Goal: Task Accomplishment & Management: Use online tool/utility

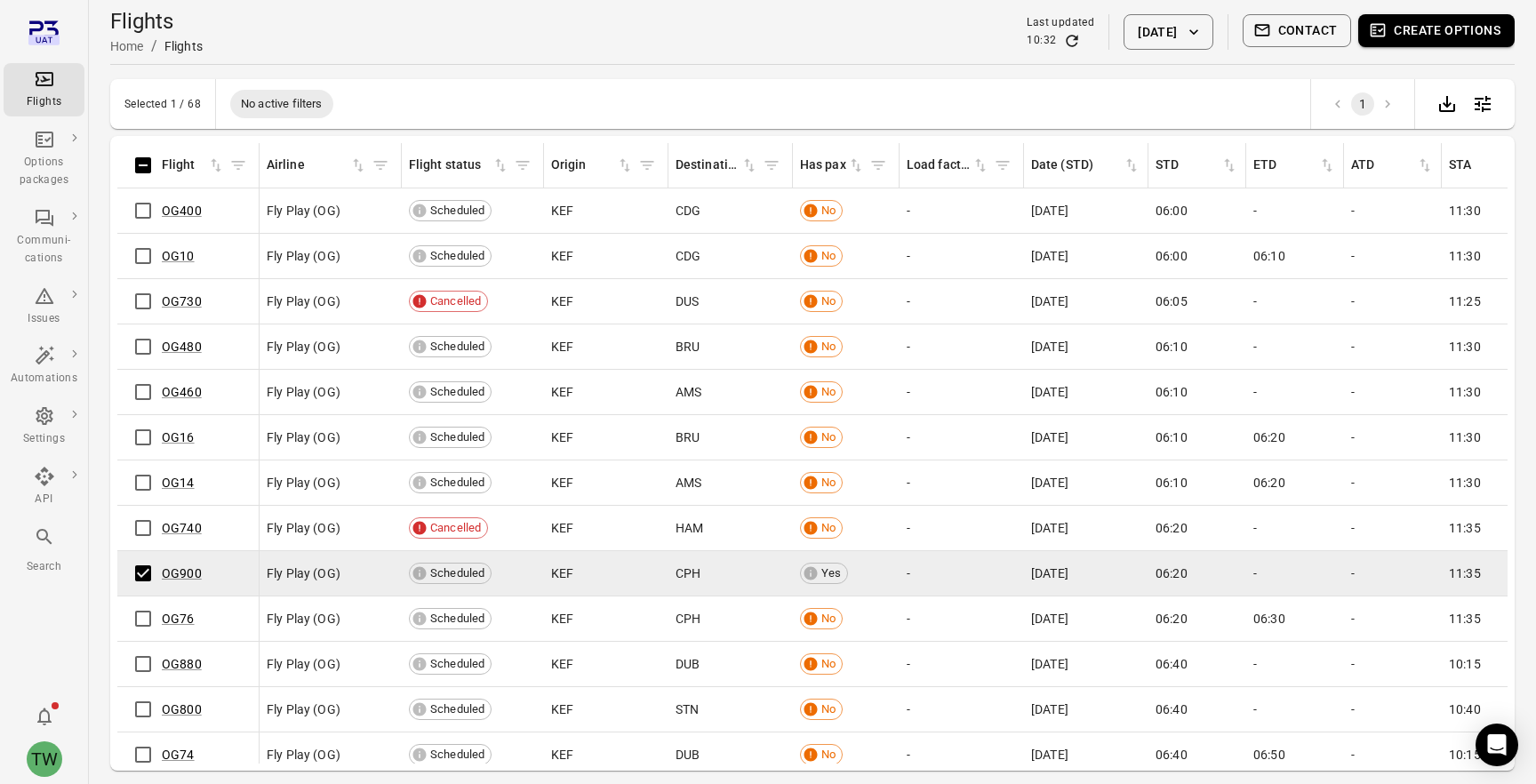
click at [1428, 31] on button "Create options" at bounding box center [1435, 31] width 156 height 33
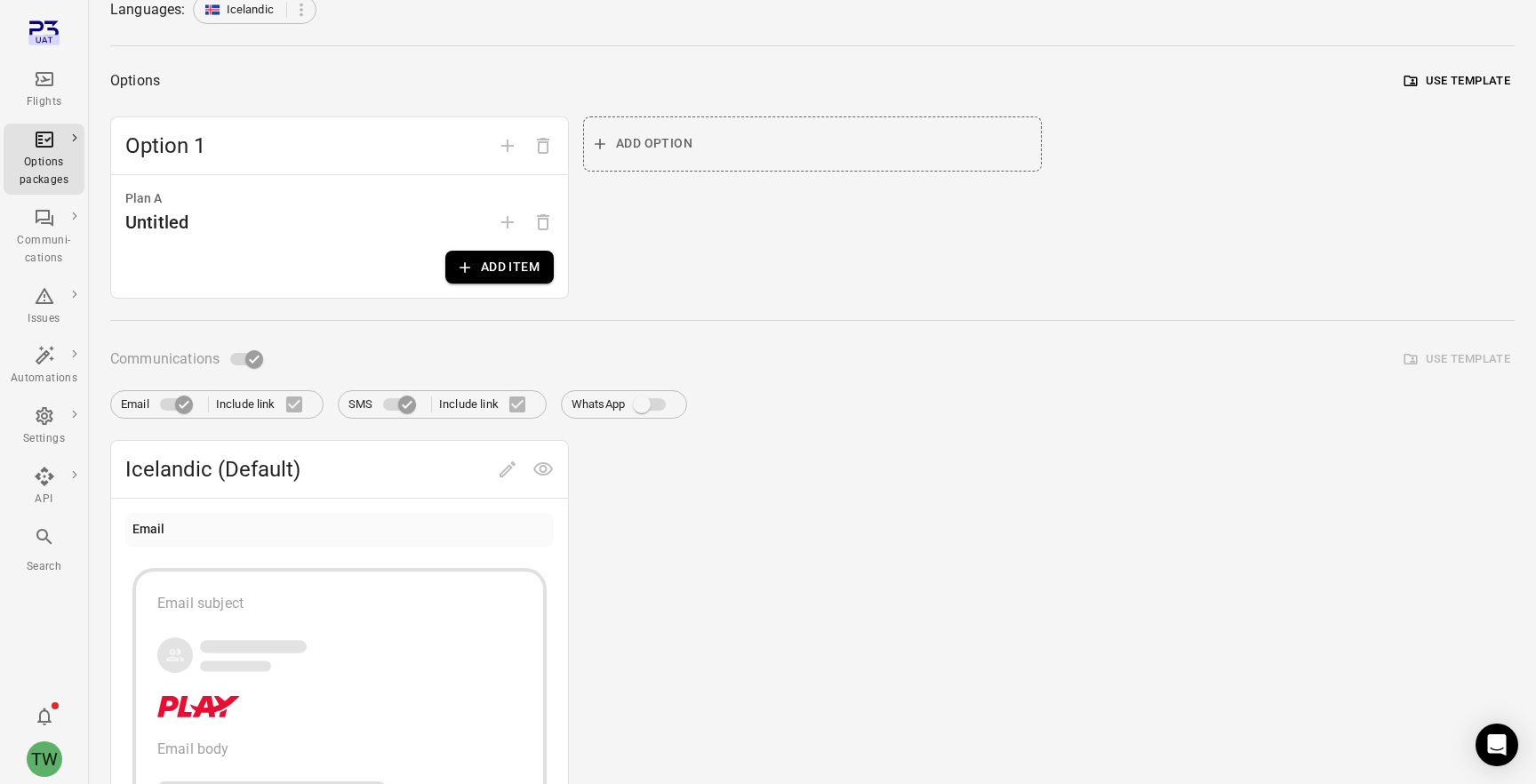
scroll to position [169, 0]
click at [512, 265] on button "Add item" at bounding box center [499, 265] width 108 height 33
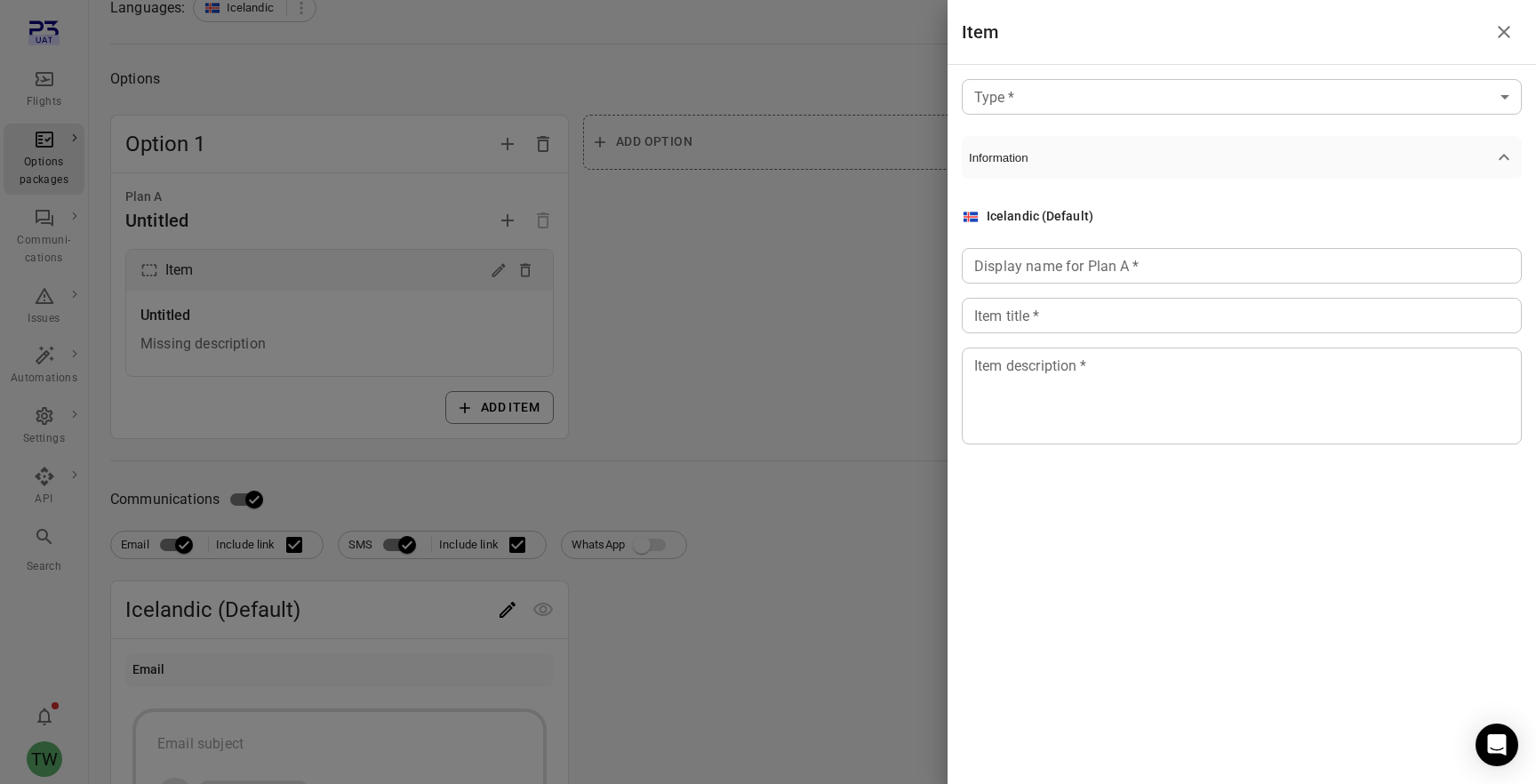
click at [1504, 25] on icon "Close drawer" at bounding box center [1503, 32] width 21 height 21
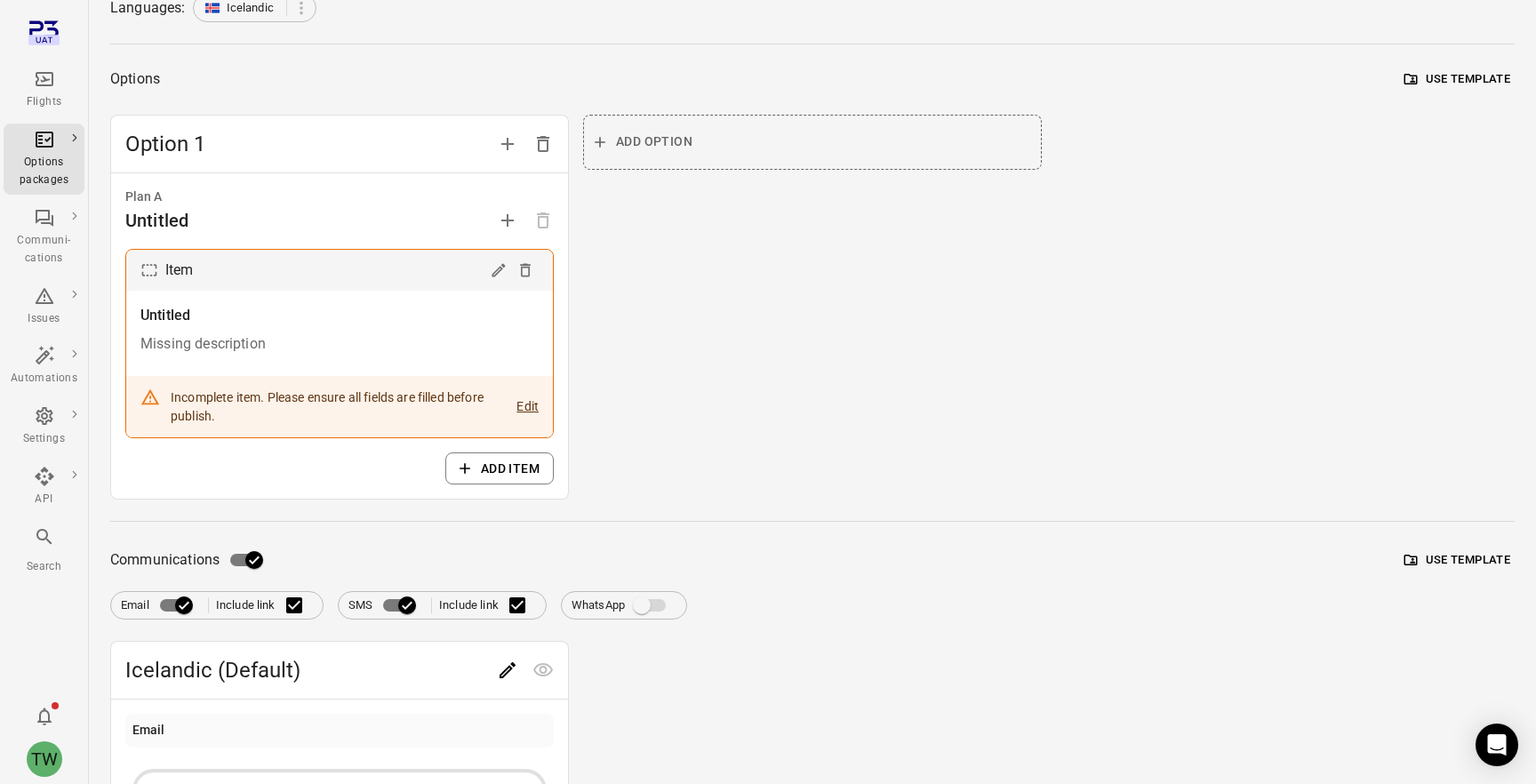
click at [52, 111] on link "Flights" at bounding box center [44, 90] width 80 height 54
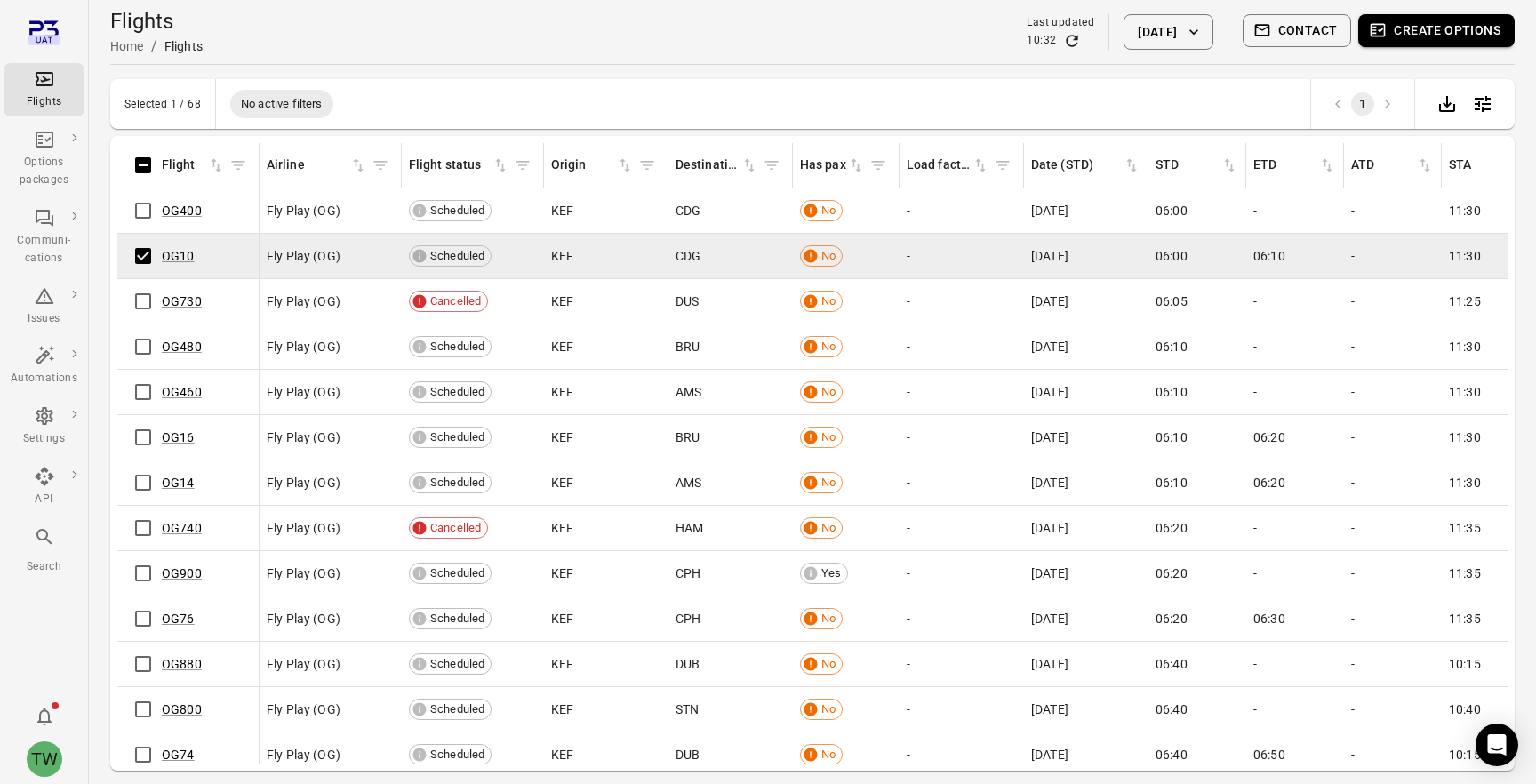
click at [1293, 27] on button "Contact" at bounding box center [1297, 31] width 109 height 33
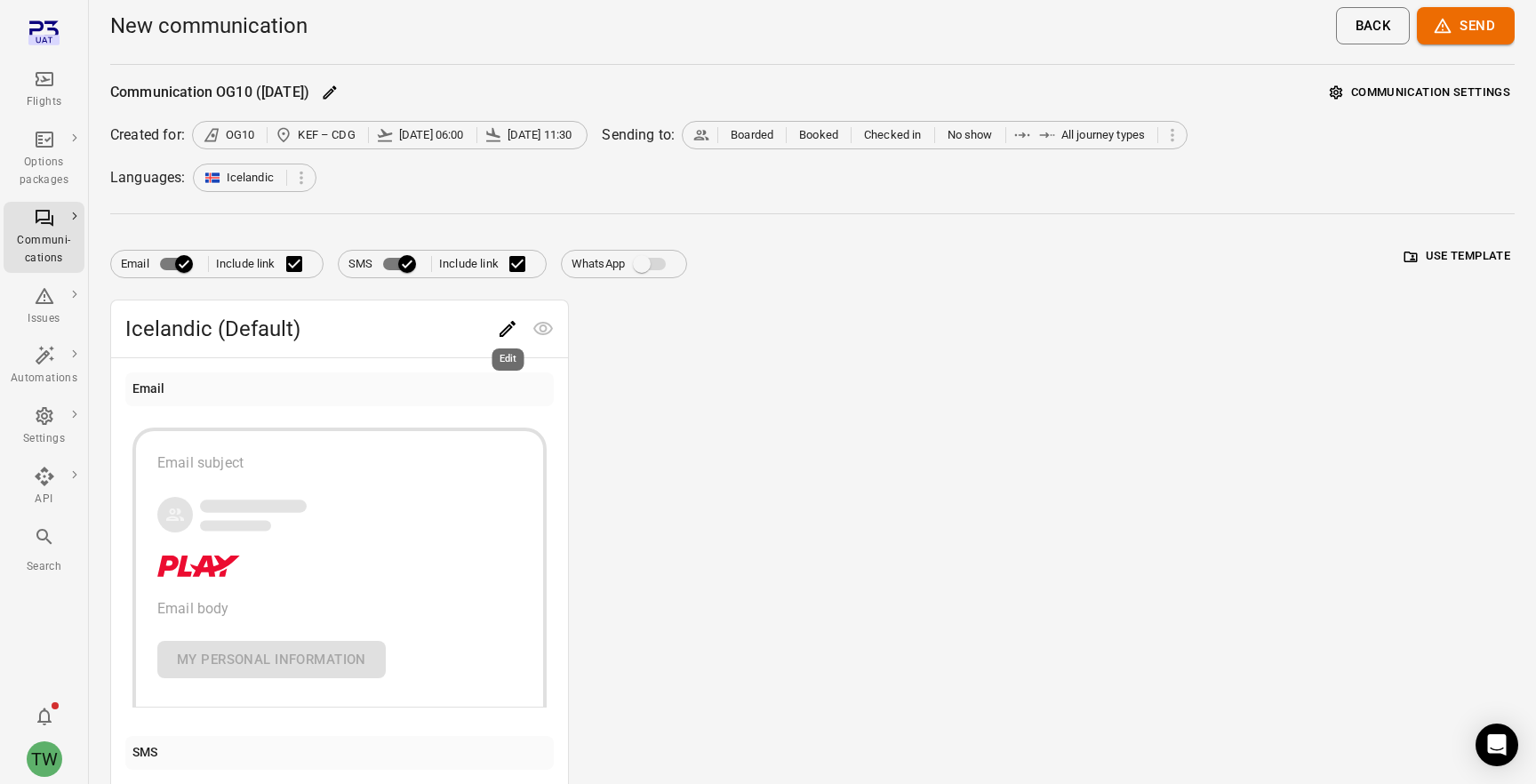
click at [515, 332] on icon "Edit" at bounding box center [508, 328] width 21 height 21
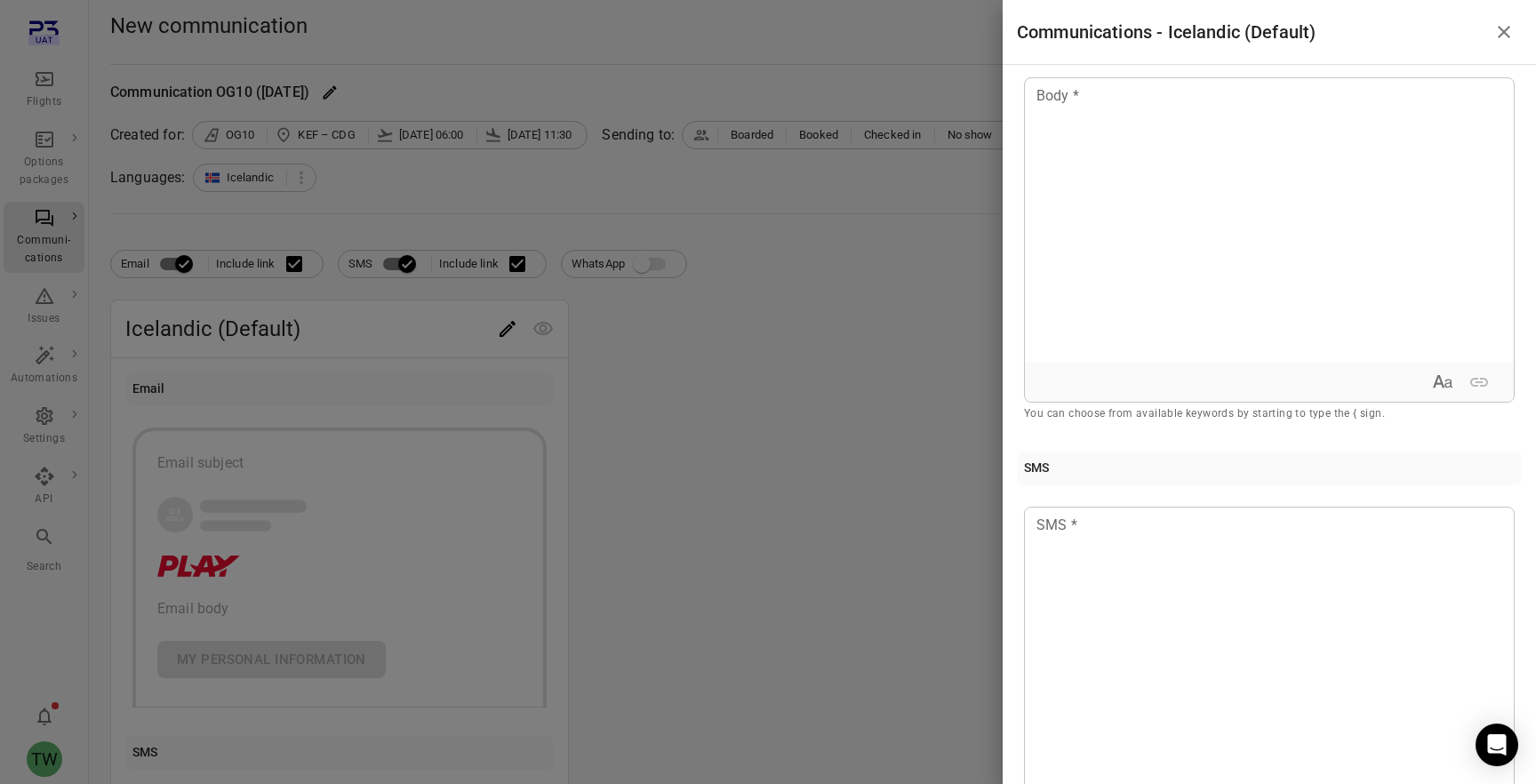
scroll to position [211, 0]
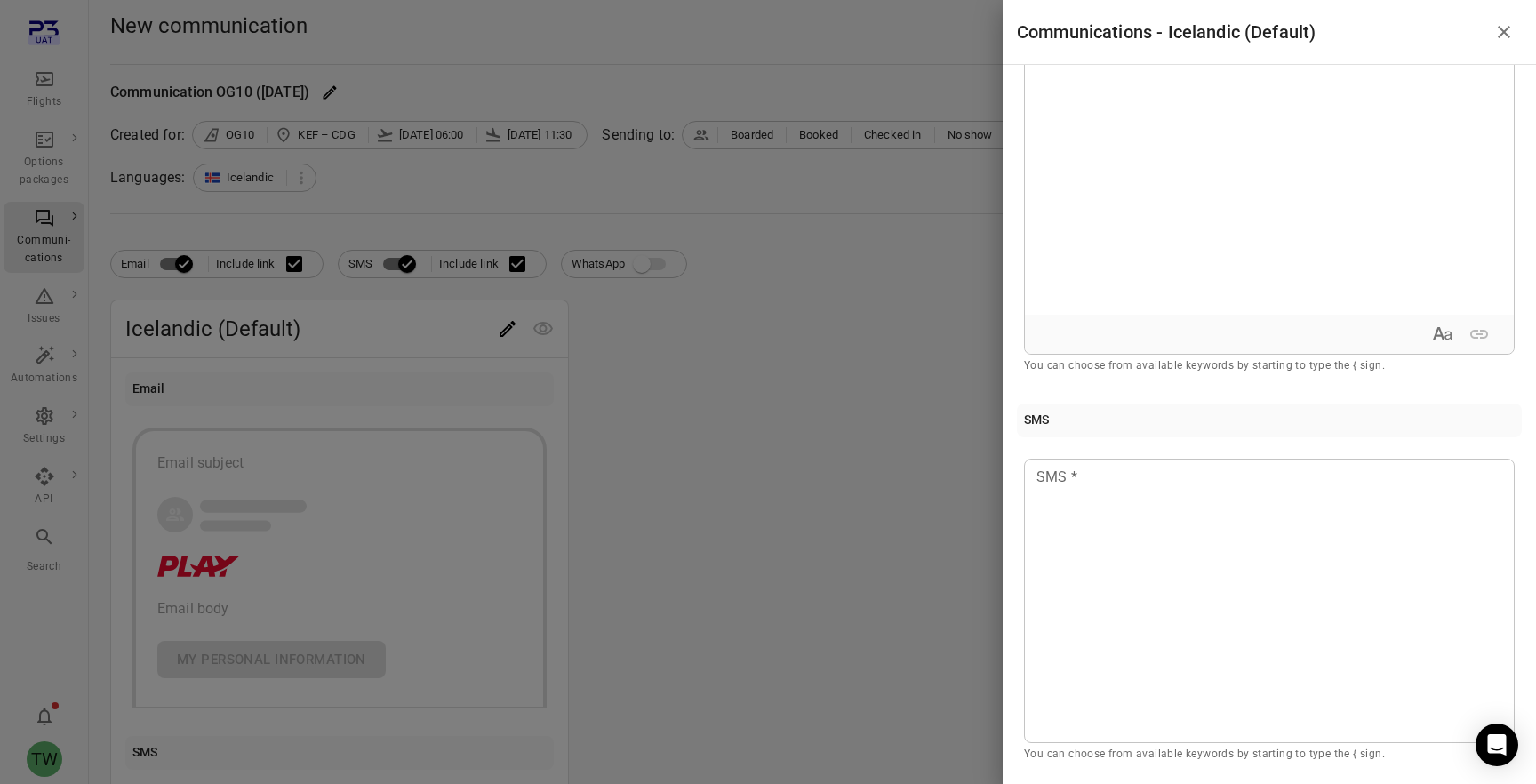
click at [691, 378] on div at bounding box center [768, 392] width 1536 height 784
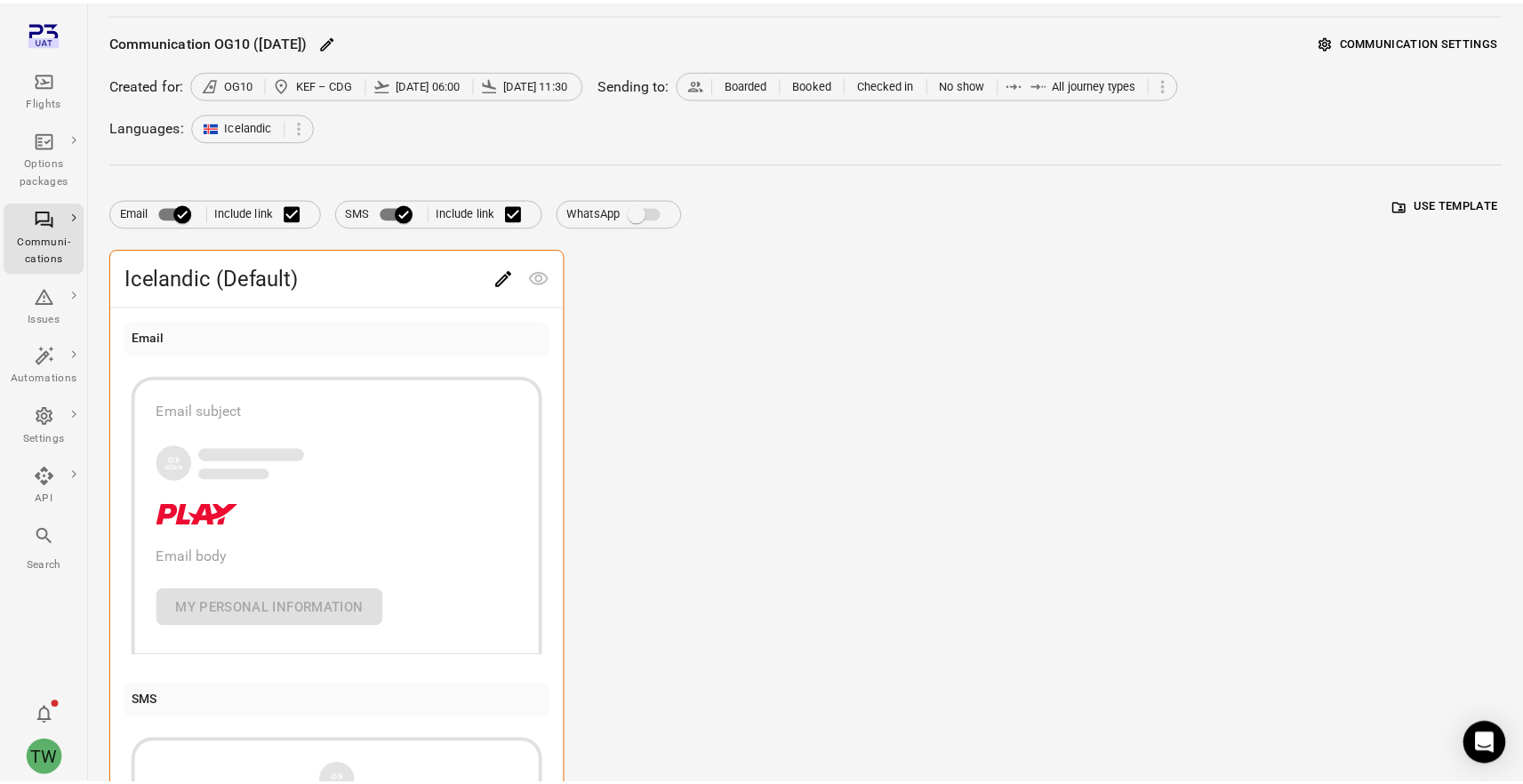
scroll to position [0, 0]
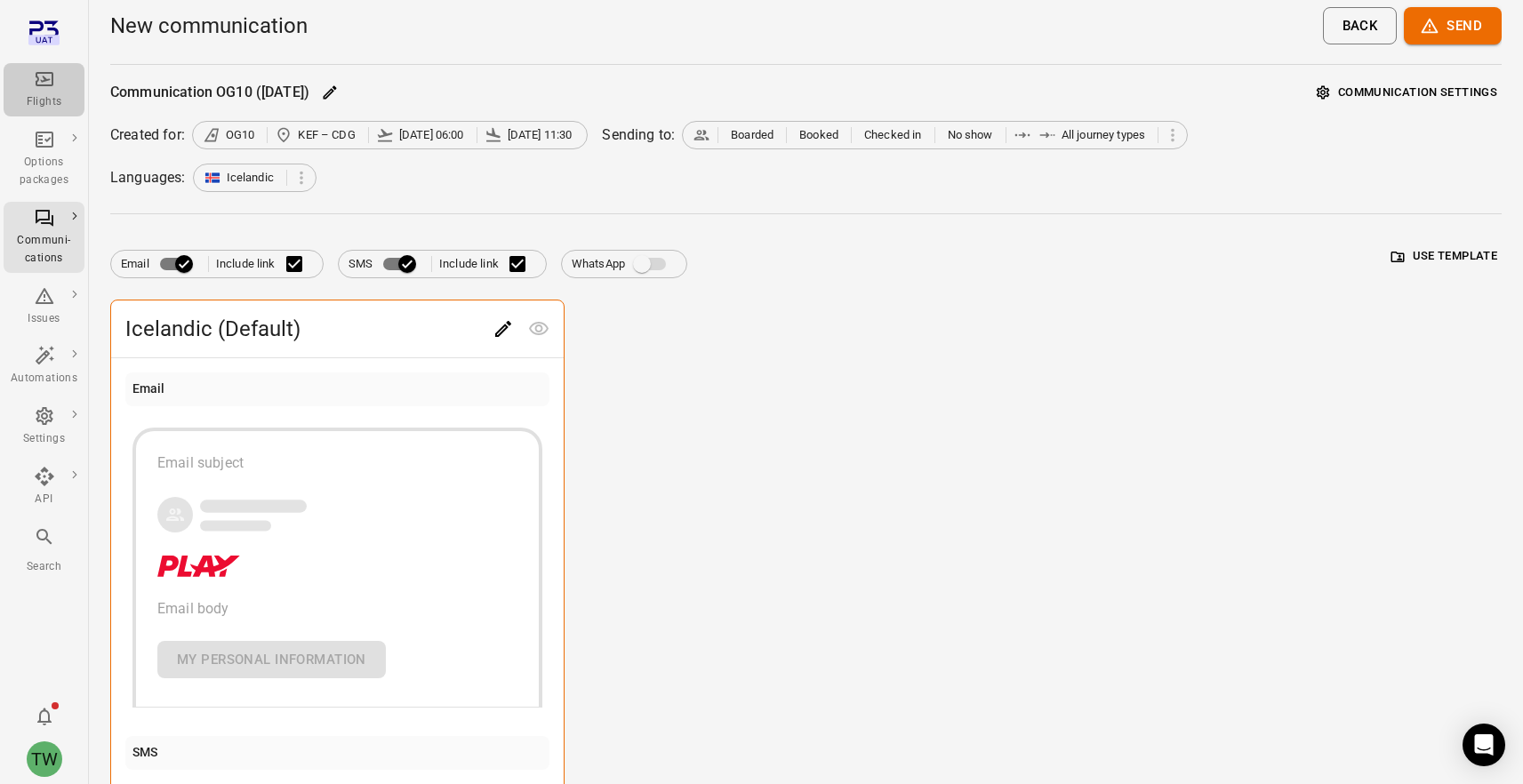
click at [57, 92] on div "Flights" at bounding box center [44, 89] width 67 height 43
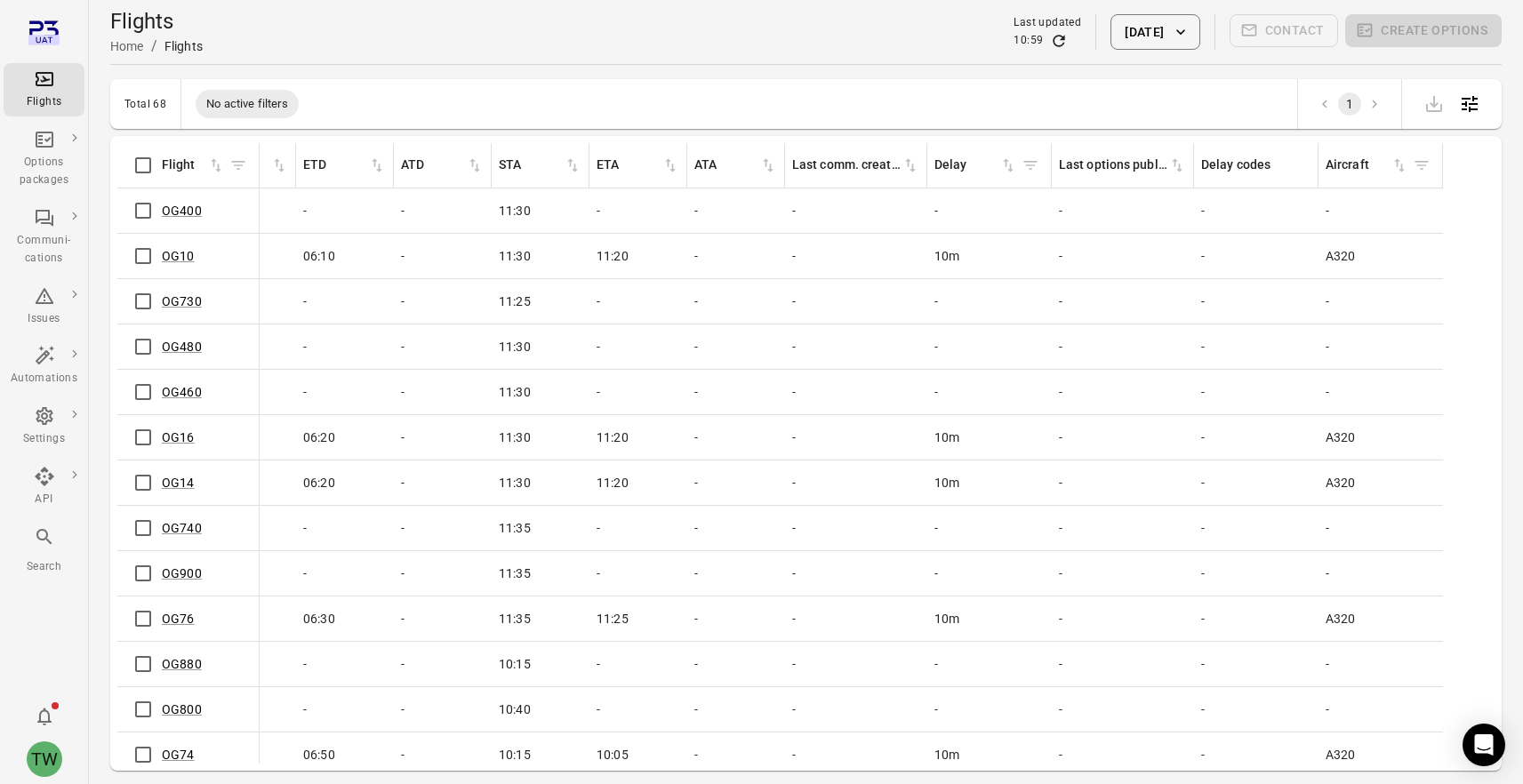
scroll to position [0, 951]
